Goal: Transaction & Acquisition: Purchase product/service

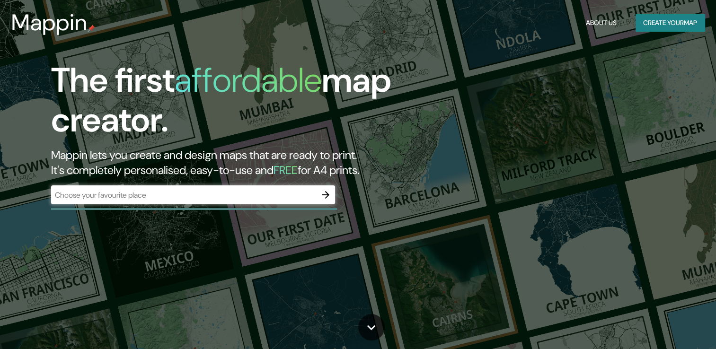
click at [219, 204] on div "​" at bounding box center [193, 195] width 284 height 19
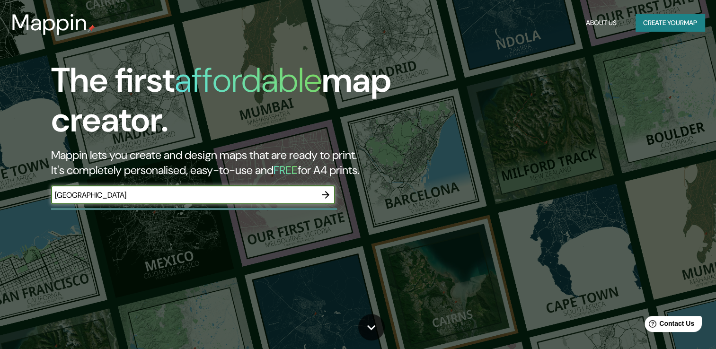
type input "[GEOGRAPHIC_DATA]"
click at [328, 194] on icon "button" at bounding box center [326, 195] width 8 height 8
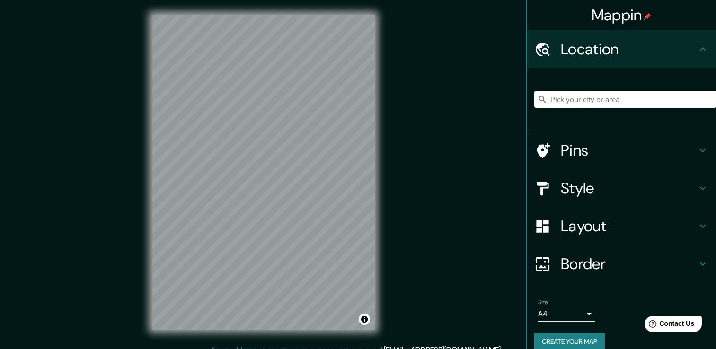
click at [575, 99] on input "Pick your city or area" at bounding box center [625, 99] width 182 height 17
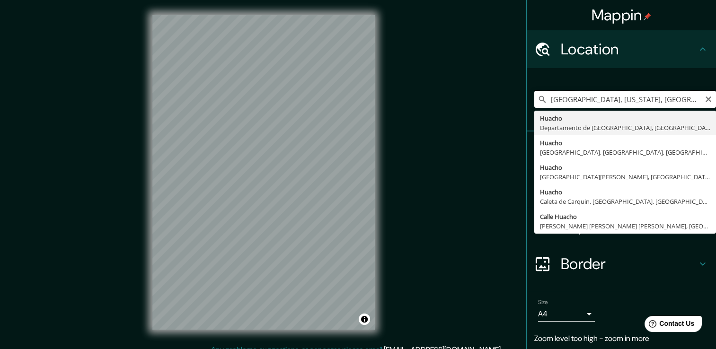
drag, startPoint x: 648, startPoint y: 95, endPoint x: 564, endPoint y: 115, distance: 86.5
type input "[GEOGRAPHIC_DATA], [GEOGRAPHIC_DATA], [GEOGRAPHIC_DATA]"
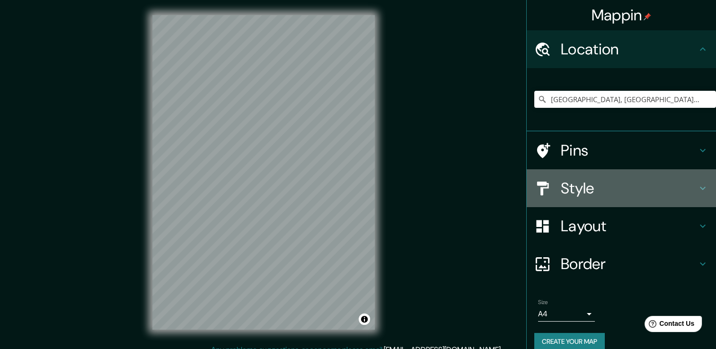
click at [579, 189] on h4 "Style" at bounding box center [629, 188] width 136 height 19
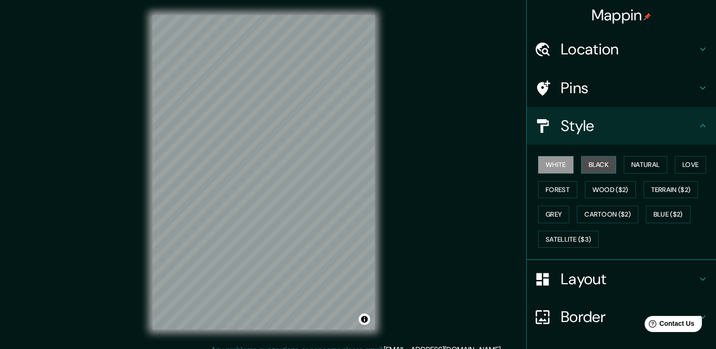
click at [590, 164] on button "Black" at bounding box center [598, 165] width 35 height 18
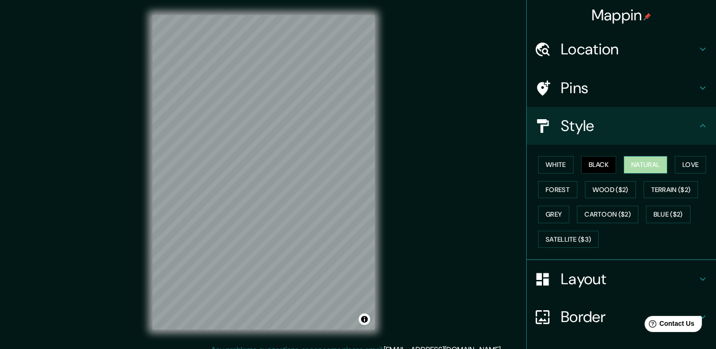
click at [637, 164] on button "Natural" at bounding box center [646, 165] width 44 height 18
click at [687, 162] on button "Love" at bounding box center [690, 165] width 31 height 18
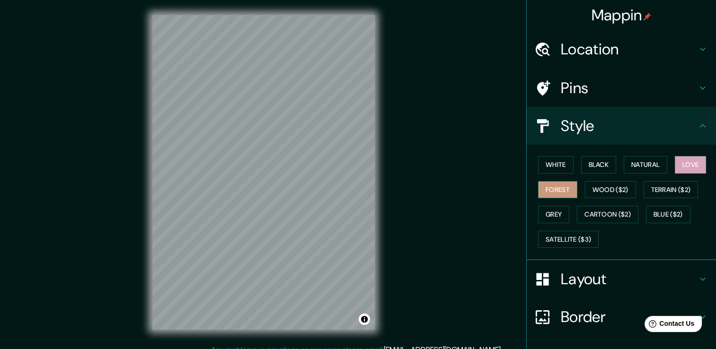
click at [555, 192] on button "Forest" at bounding box center [557, 190] width 39 height 18
click at [599, 187] on button "Wood ($2)" at bounding box center [610, 190] width 51 height 18
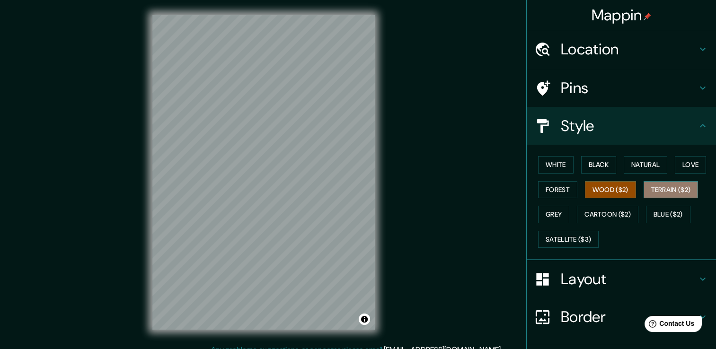
click at [663, 188] on button "Terrain ($2)" at bounding box center [671, 190] width 55 height 18
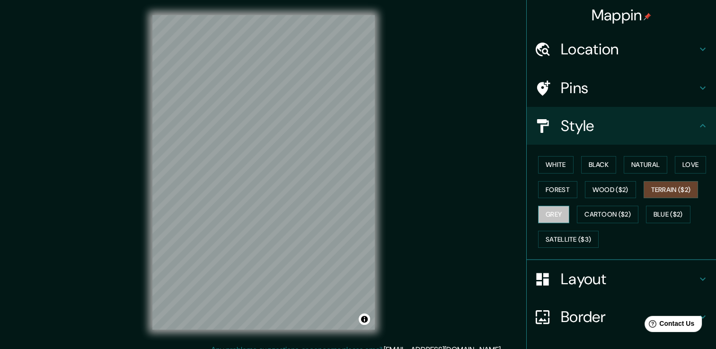
click at [547, 215] on button "Grey" at bounding box center [553, 215] width 31 height 18
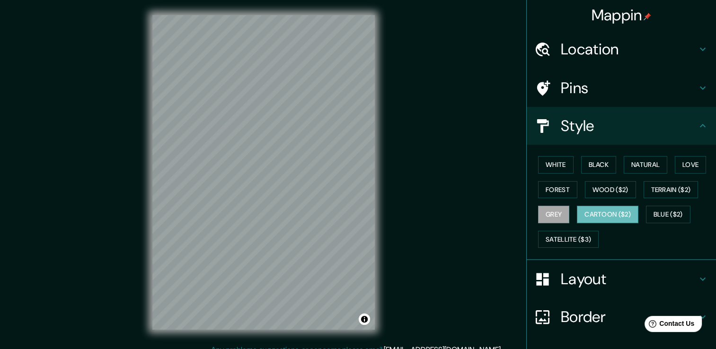
click at [596, 217] on button "Cartoon ($2)" at bounding box center [608, 215] width 62 height 18
click at [648, 213] on button "Blue ($2)" at bounding box center [668, 215] width 44 height 18
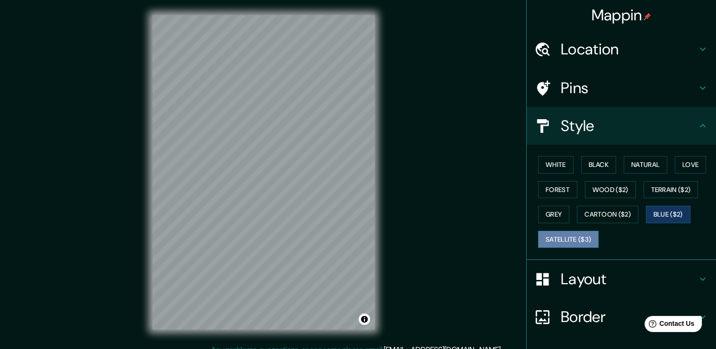
click at [568, 235] on button "Satellite ($3)" at bounding box center [568, 240] width 61 height 18
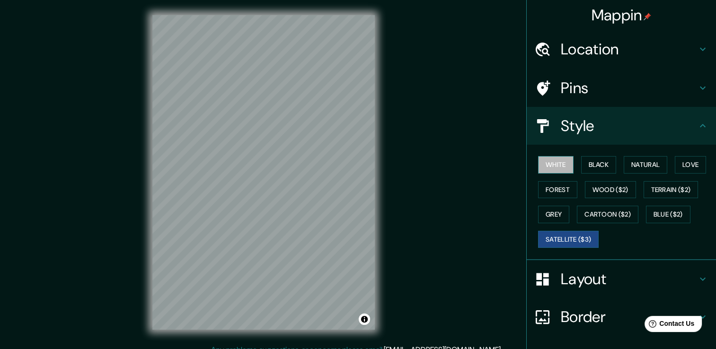
click at [558, 158] on button "White" at bounding box center [555, 165] width 35 height 18
